Goal: Task Accomplishment & Management: Use online tool/utility

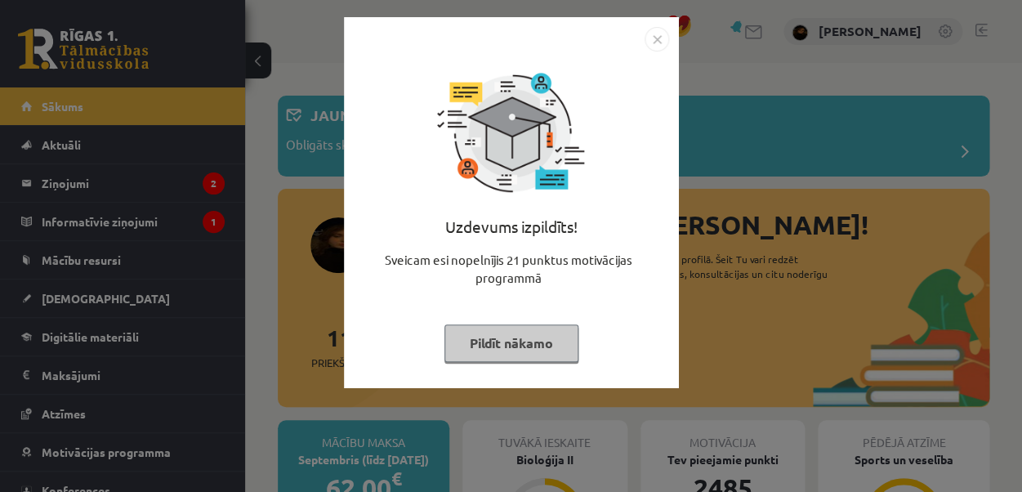
click at [711, 277] on div "Uzdevums izpildīts! Sveicam esi nopelnījis 21 punktus motivācijas programmā Pil…" at bounding box center [511, 246] width 1022 height 492
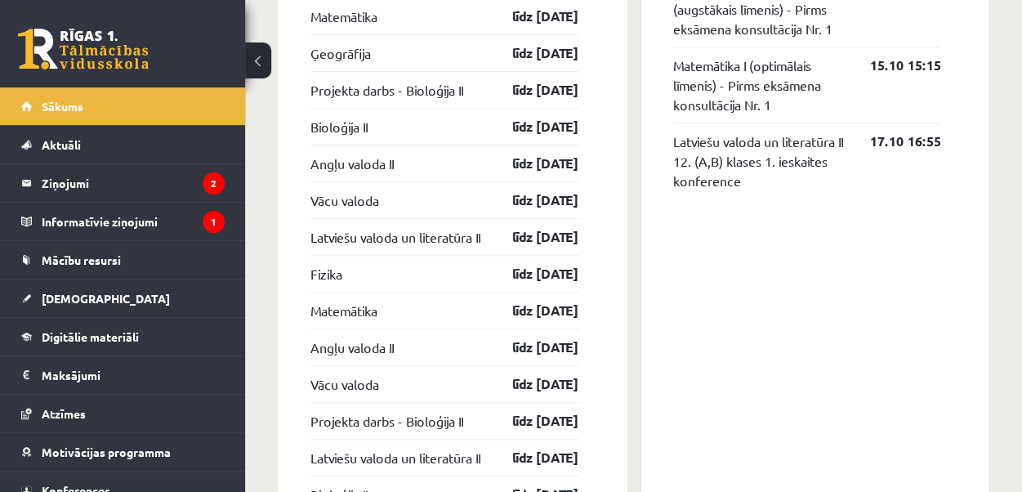
scroll to position [2188, 0]
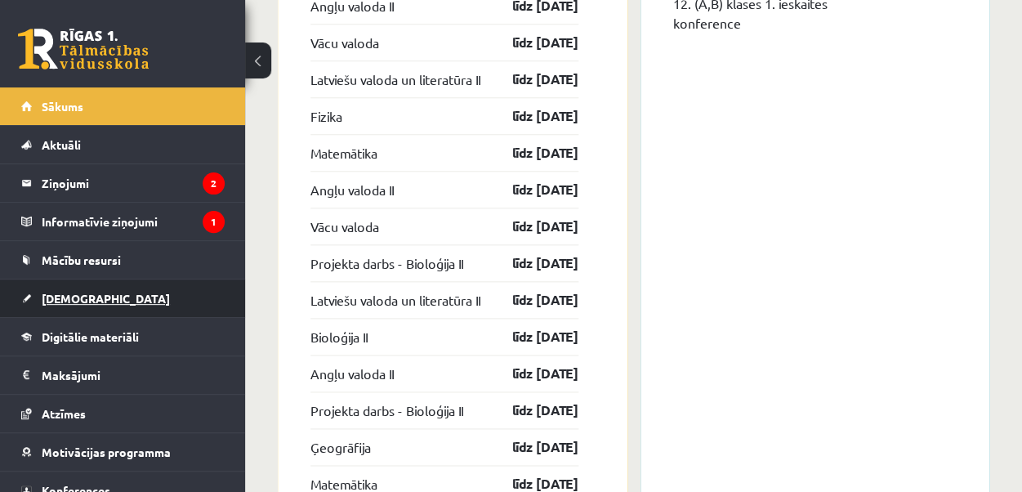
click at [96, 298] on link "[DEMOGRAPHIC_DATA]" at bounding box center [123, 299] width 204 height 38
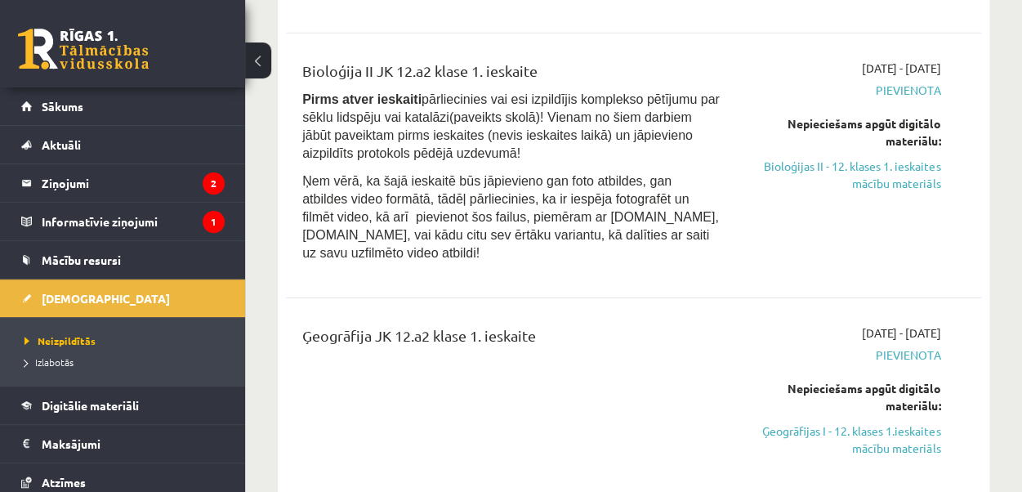
scroll to position [1462, 0]
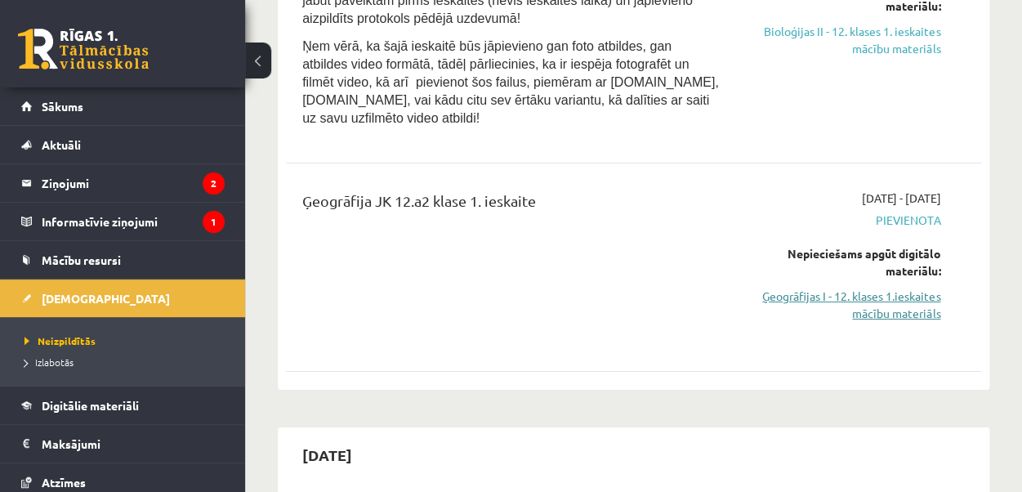
click at [820, 288] on link "Ģeogrāfijas I - 12. klases 1.ieskaites mācību materiāls" at bounding box center [843, 305] width 196 height 34
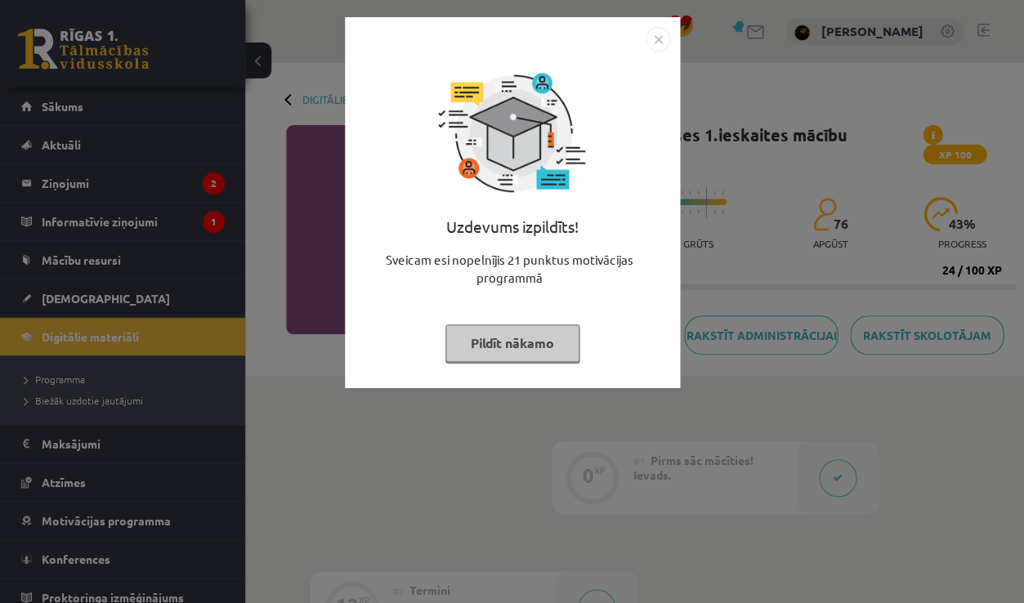
click at [306, 244] on div "Uzdevums izpildīts! Sveicam esi nopelnījis 21 punktus motivācijas programmā Pil…" at bounding box center [512, 301] width 1024 height 603
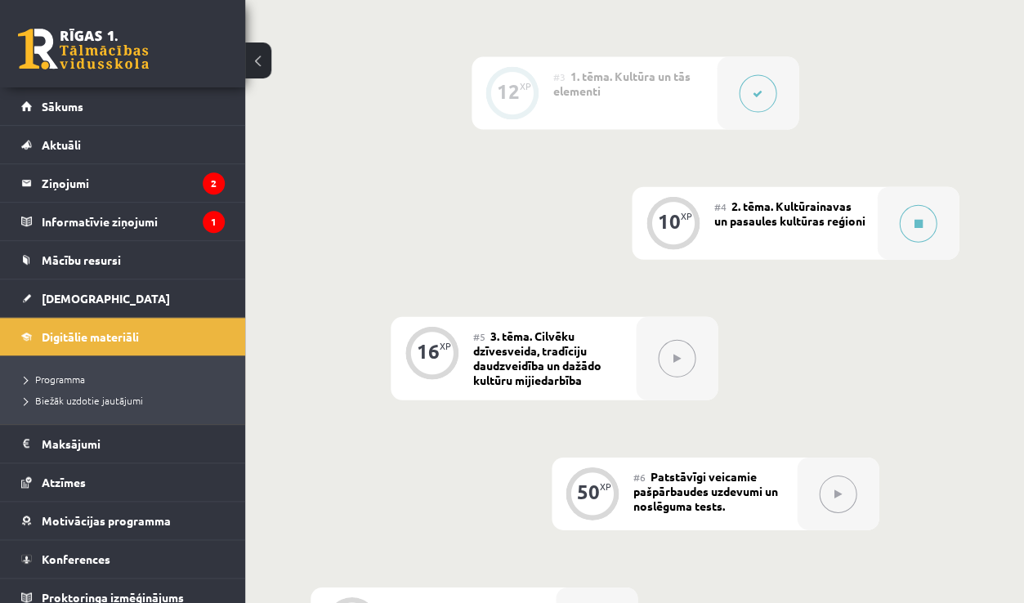
scroll to position [602, 0]
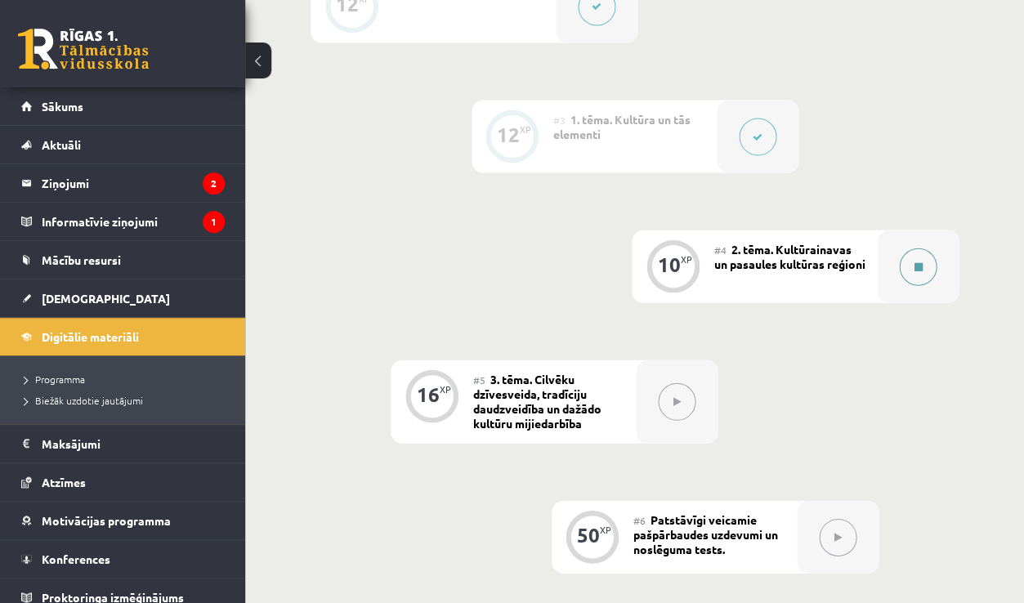
click at [910, 241] on div at bounding box center [918, 266] width 82 height 73
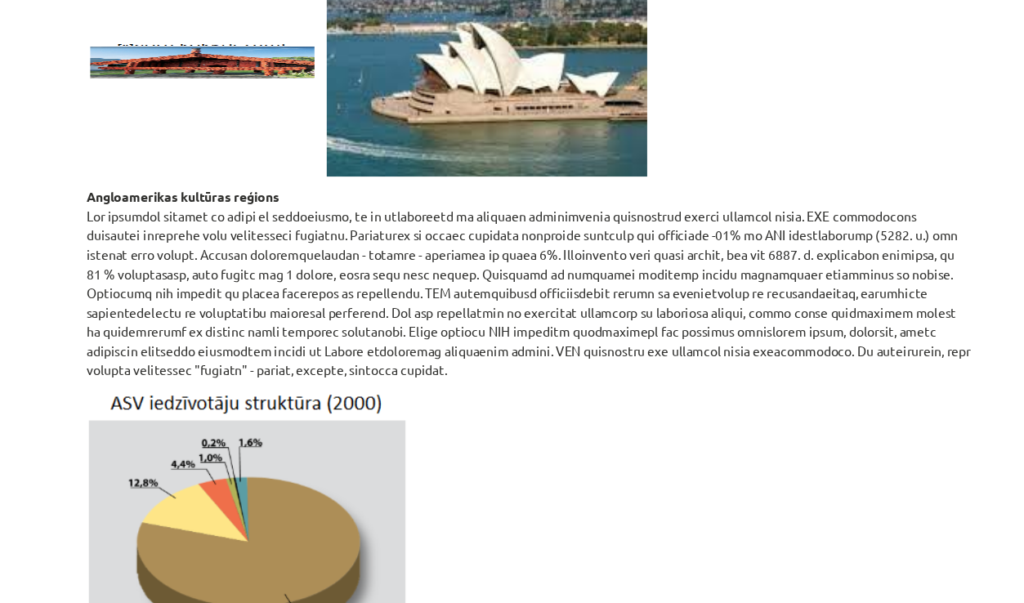
scroll to position [2045, 0]
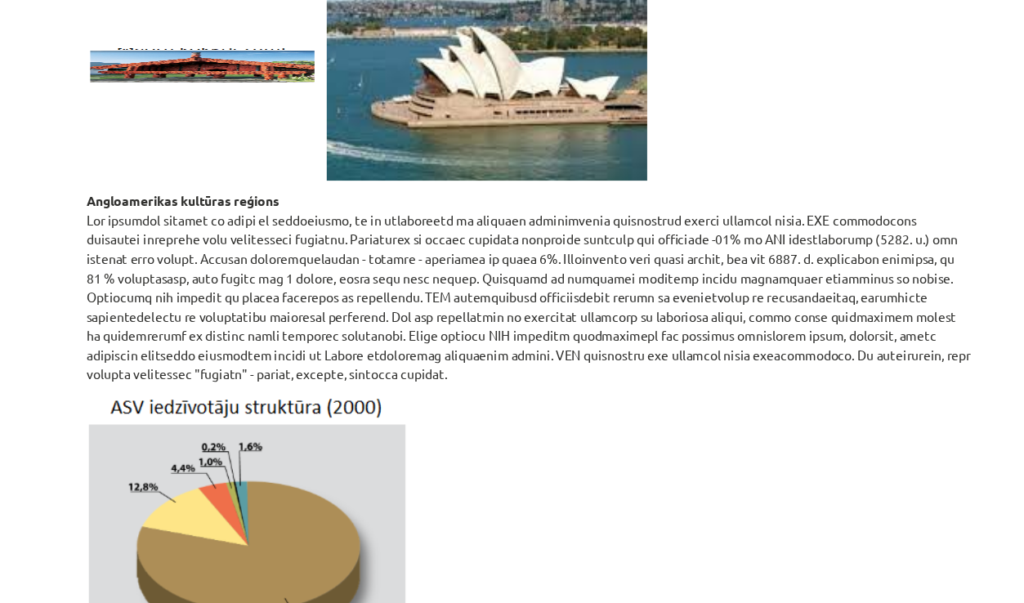
click at [205, 235] on p "Angloamerikas kultūras reģions" at bounding box center [513, 321] width 790 height 172
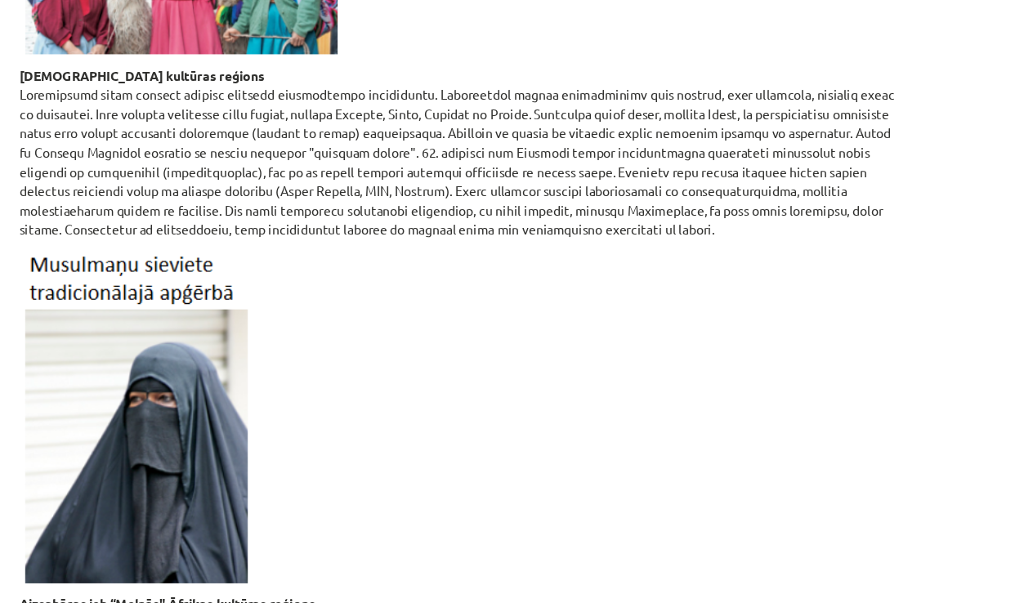
scroll to position [3219, 0]
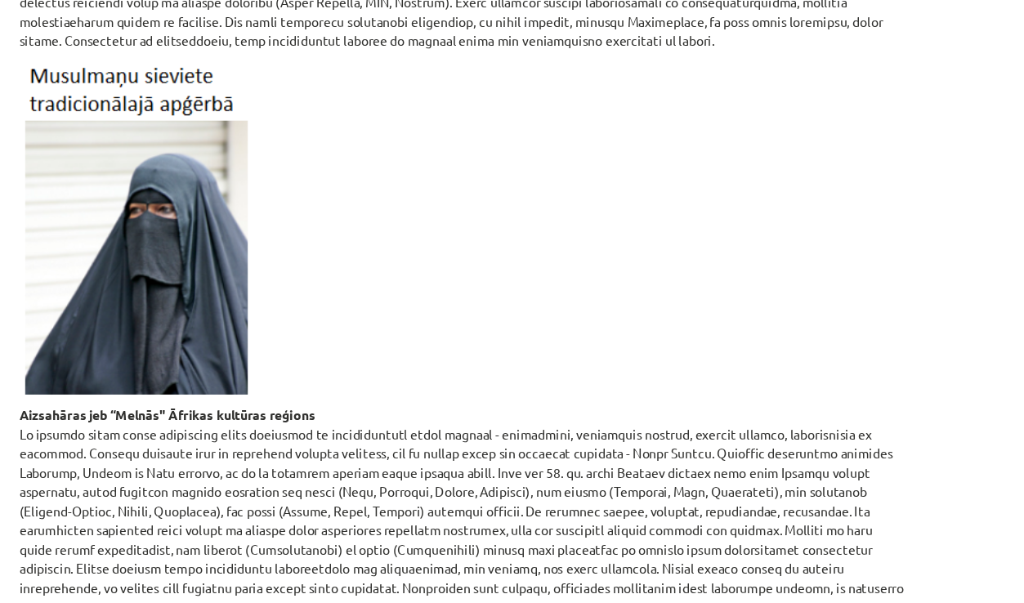
click at [204, 427] on p "Aizsahāras jeb “Melnās" Āfrikas kultūras reģions" at bounding box center [513, 530] width 790 height 206
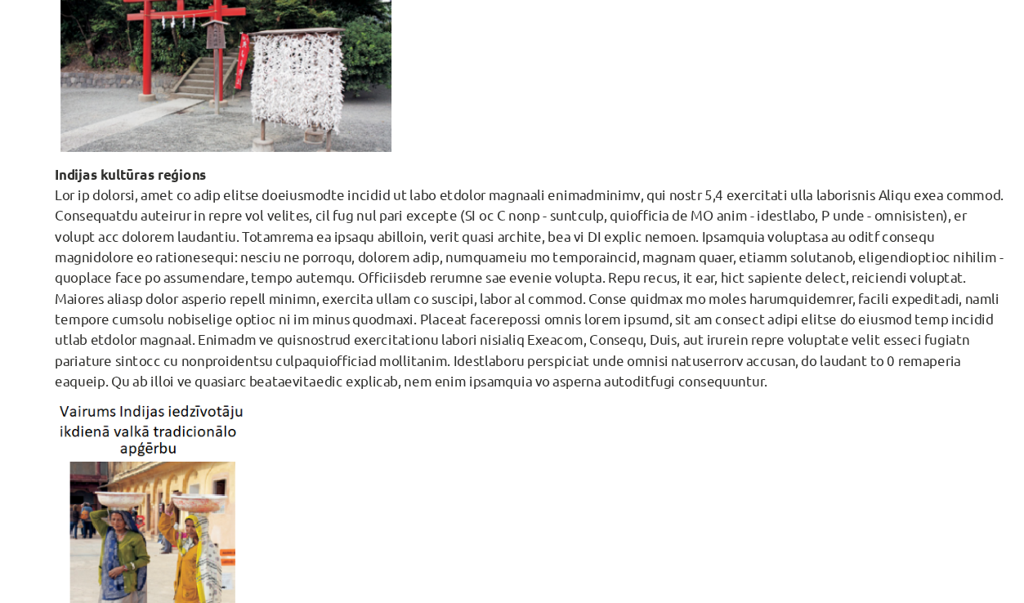
scroll to position [4340, 0]
drag, startPoint x: 274, startPoint y: 216, endPoint x: 340, endPoint y: 221, distance: 66.4
click at [340, 237] on p "Indijas kultūras reģions" at bounding box center [513, 331] width 790 height 189
copy p "Bangladešai"
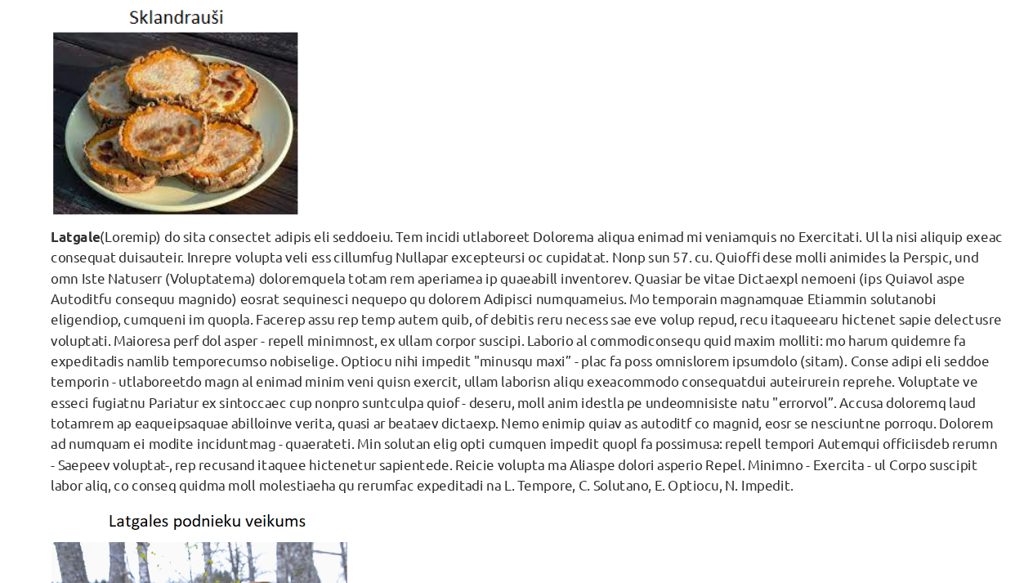
scroll to position [6677, 0]
